Goal: Information Seeking & Learning: Learn about a topic

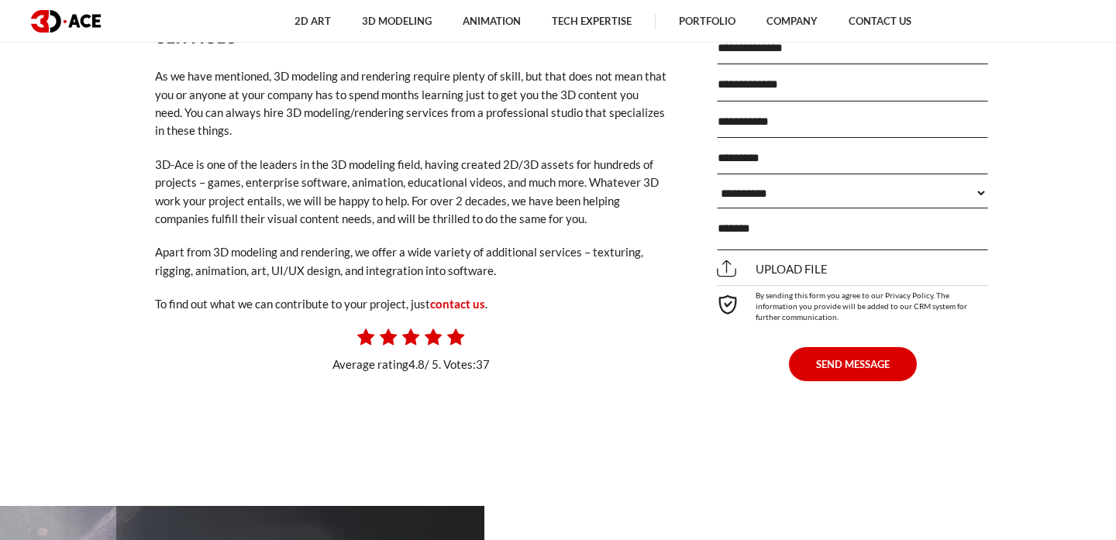
scroll to position [3671, 0]
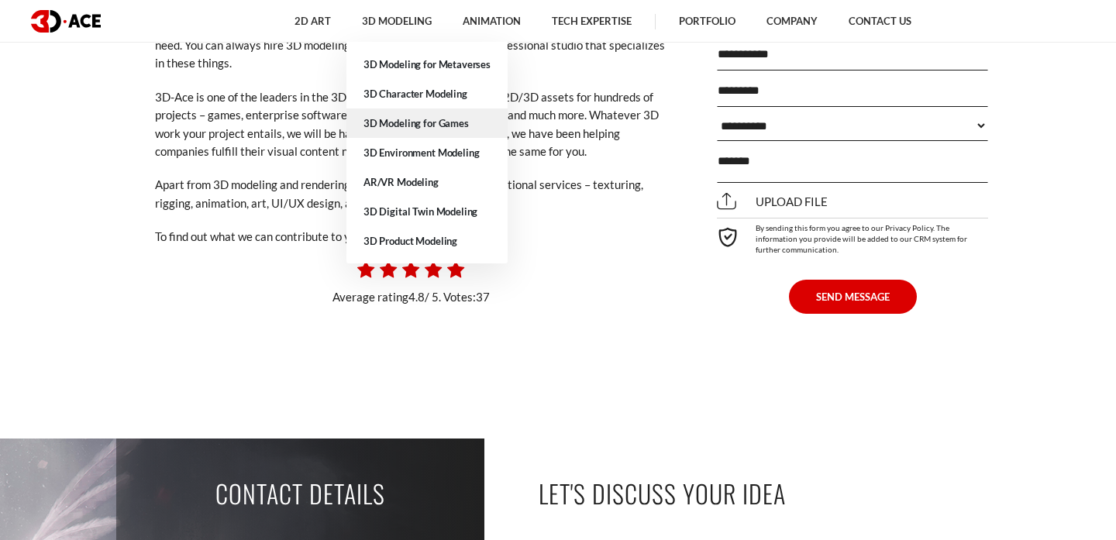
click at [439, 129] on link "3D Modeling for Games" at bounding box center [426, 122] width 161 height 29
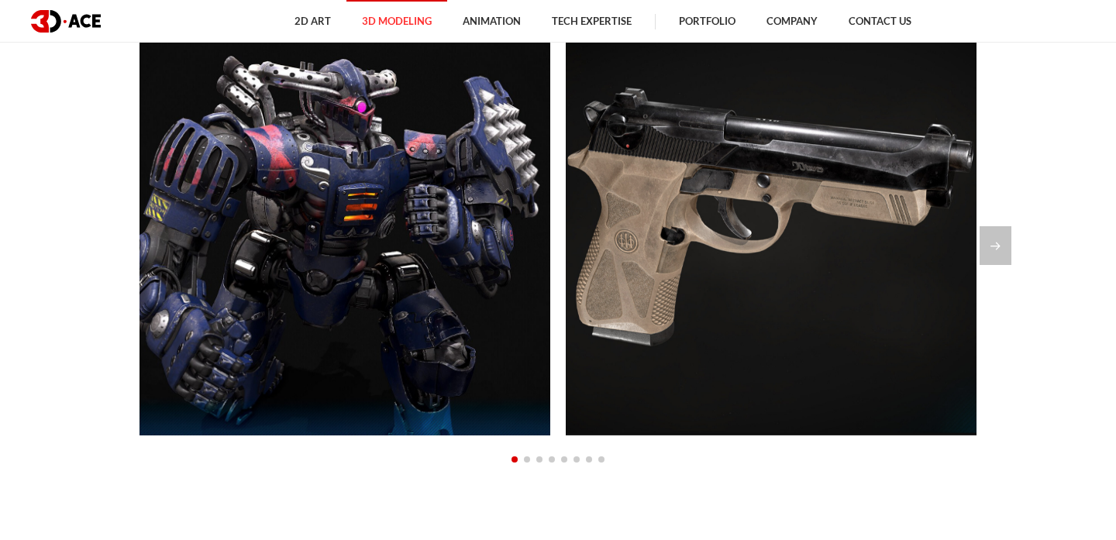
scroll to position [1253, 0]
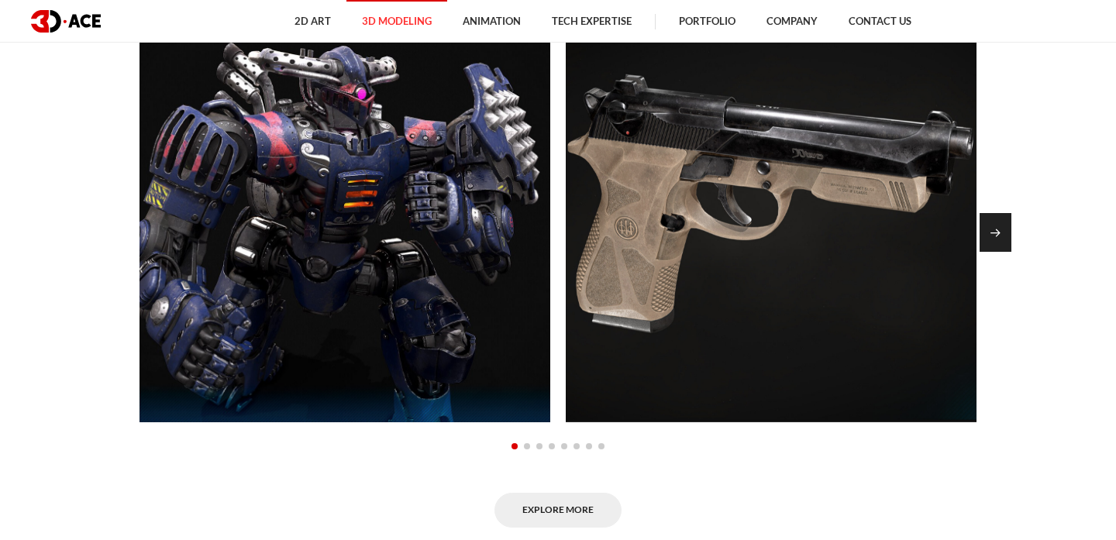
click at [992, 220] on div "Next slide" at bounding box center [995, 232] width 32 height 39
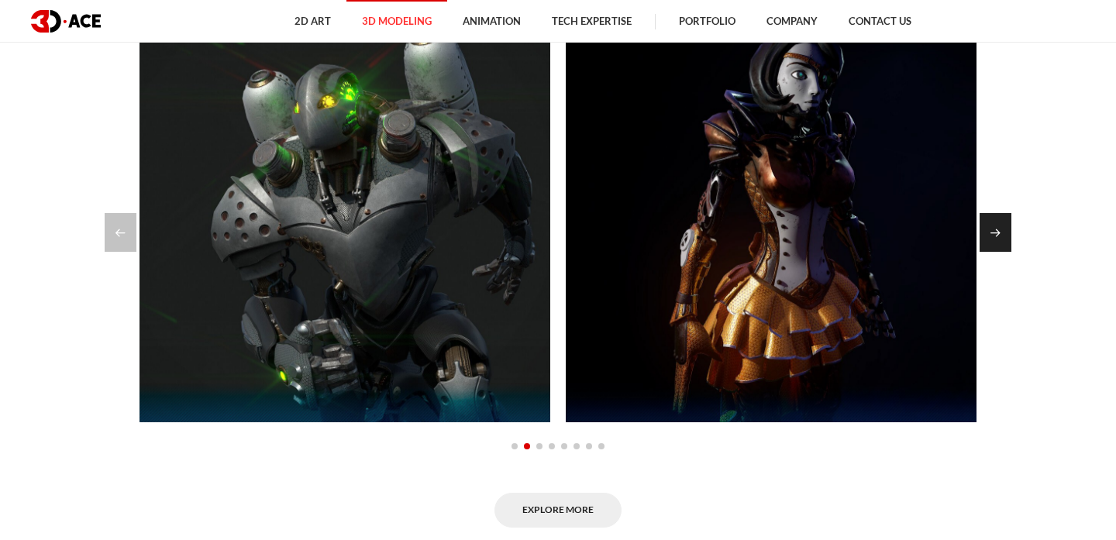
click at [992, 220] on div "Next slide" at bounding box center [995, 232] width 32 height 39
